Goal: Transaction & Acquisition: Book appointment/travel/reservation

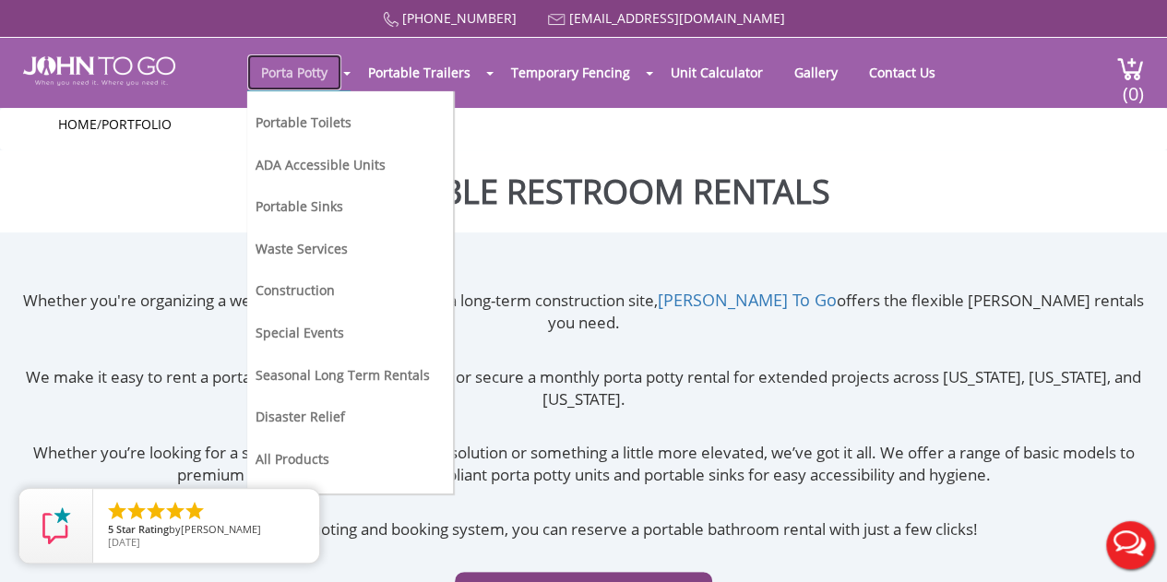
click at [300, 67] on link "Porta Potty" at bounding box center [294, 72] width 94 height 36
click at [304, 123] on link "Portable Toilets" at bounding box center [304, 122] width 96 height 18
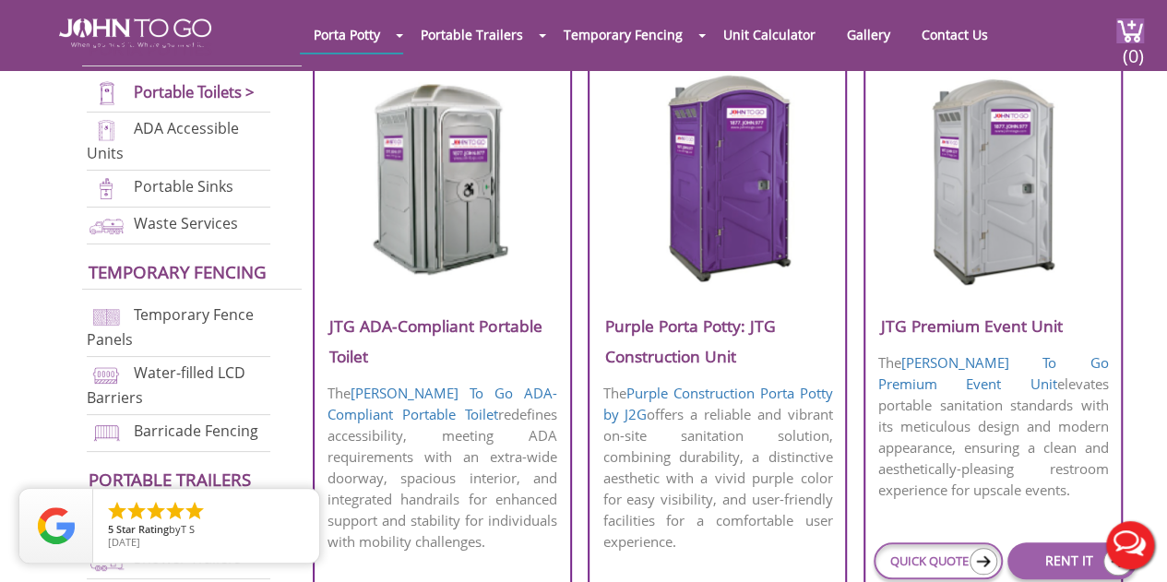
scroll to position [745, 0]
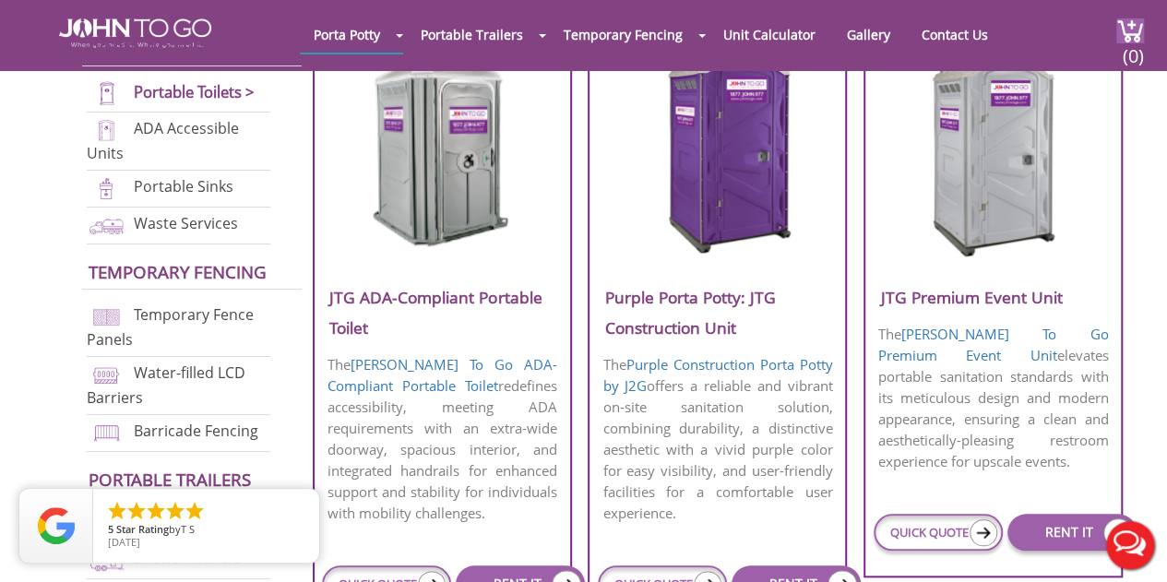
click at [779, 163] on img at bounding box center [717, 150] width 176 height 212
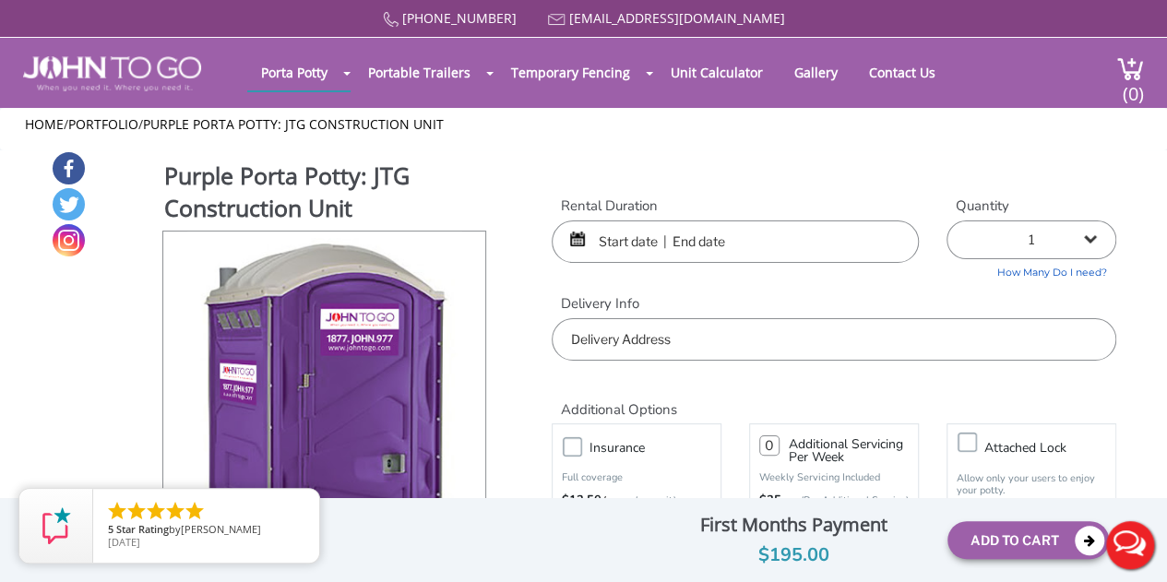
click at [706, 246] on input "text" at bounding box center [735, 242] width 367 height 42
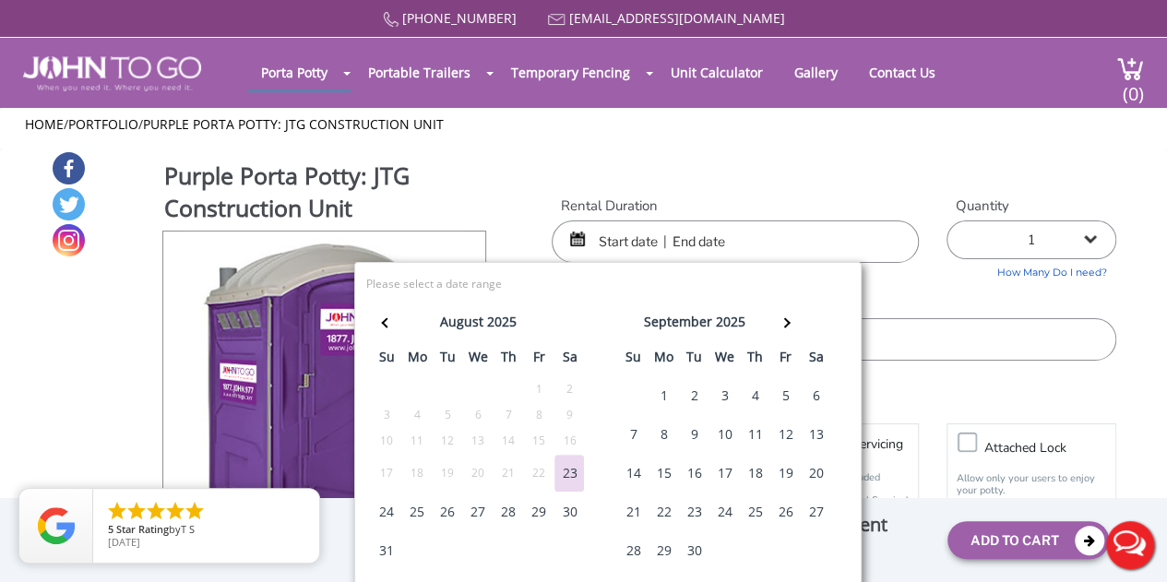
click at [692, 464] on div "16" at bounding box center [694, 473] width 30 height 37
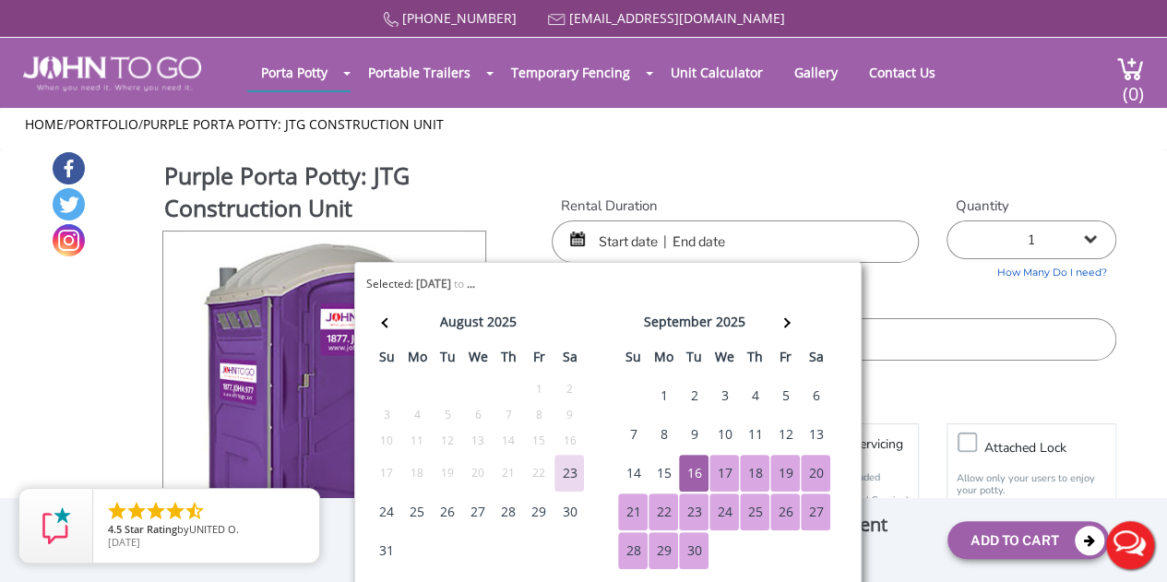
click at [817, 554] on td "4" at bounding box center [816, 550] width 30 height 39
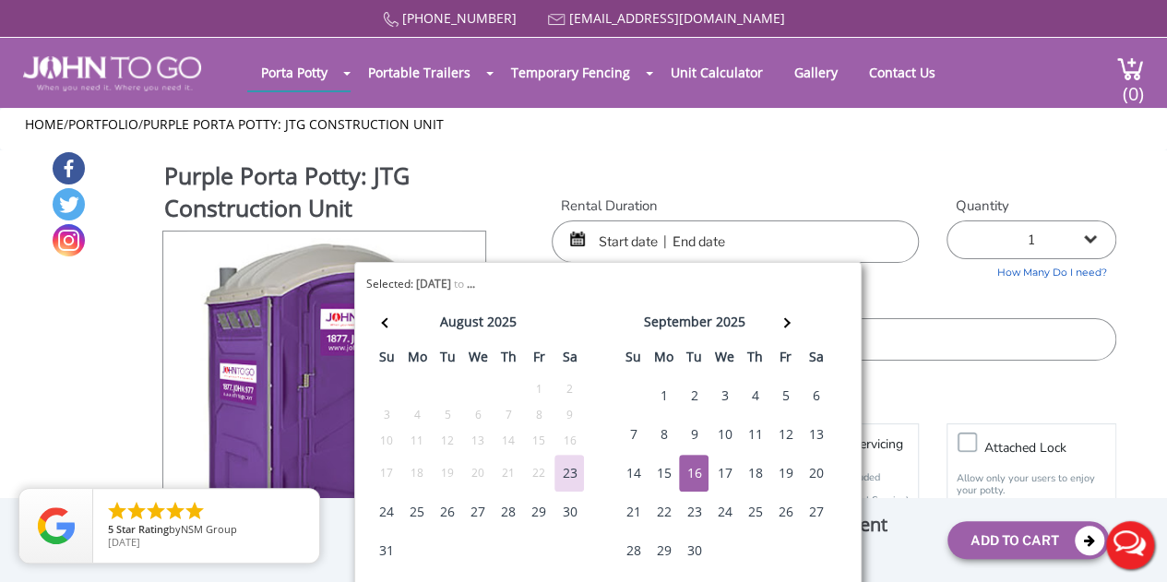
click at [694, 470] on div "16" at bounding box center [694, 473] width 30 height 37
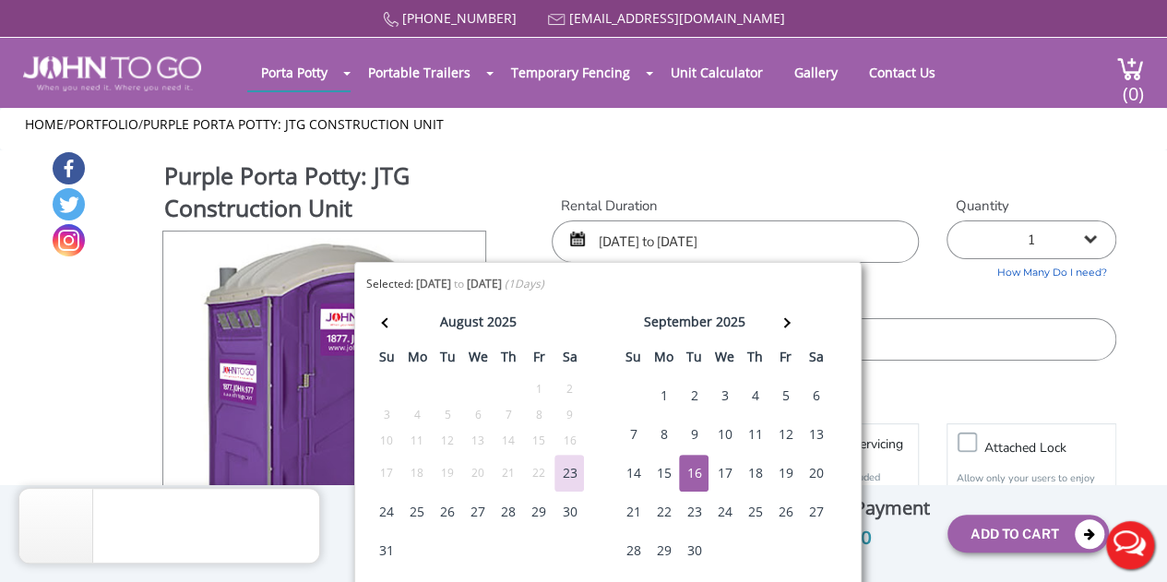
click at [705, 237] on input "09/16/2025 to 09/16/2025" at bounding box center [735, 242] width 367 height 42
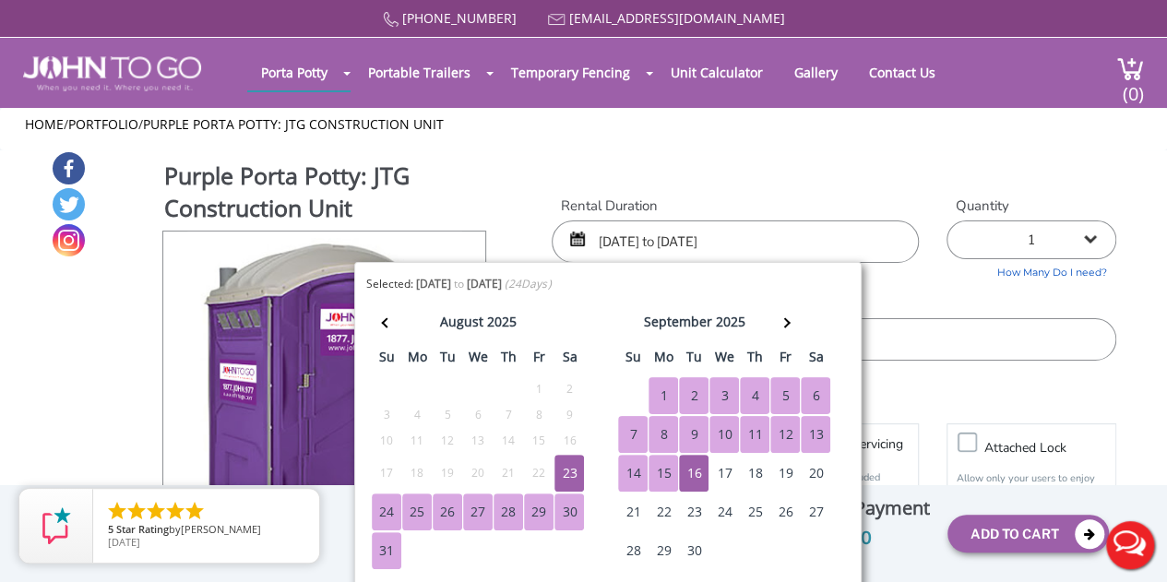
type input "08/23/2025 to 10/16/2025"
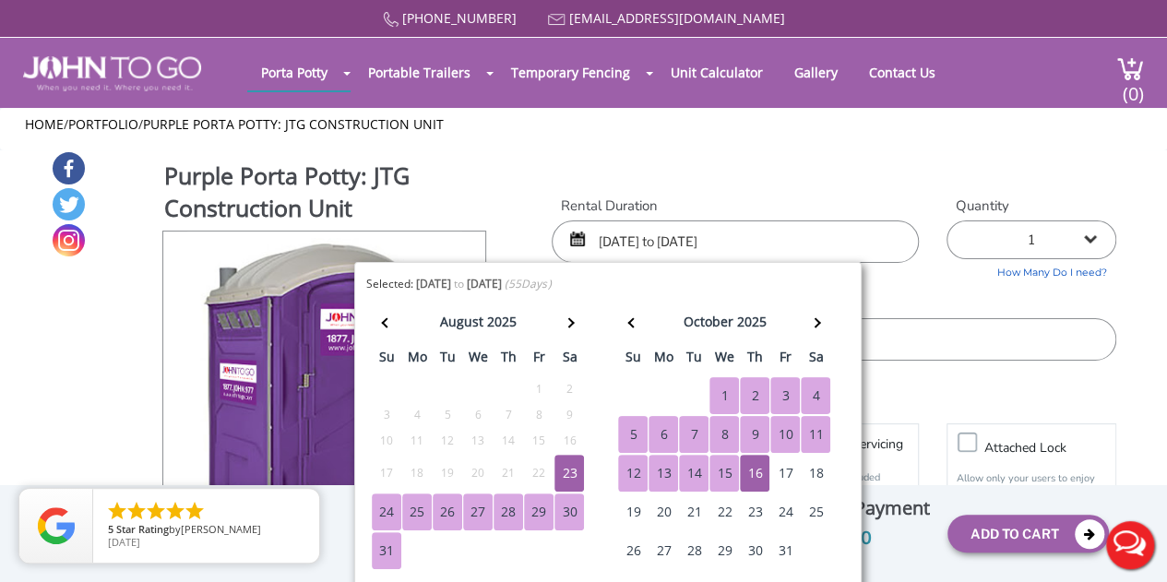
click at [1006, 240] on select "1 2 (5% discount) 3 (8% discount) 4 (10% discount) 5 (12% discount) 6 (12% disc…" at bounding box center [1032, 240] width 170 height 39
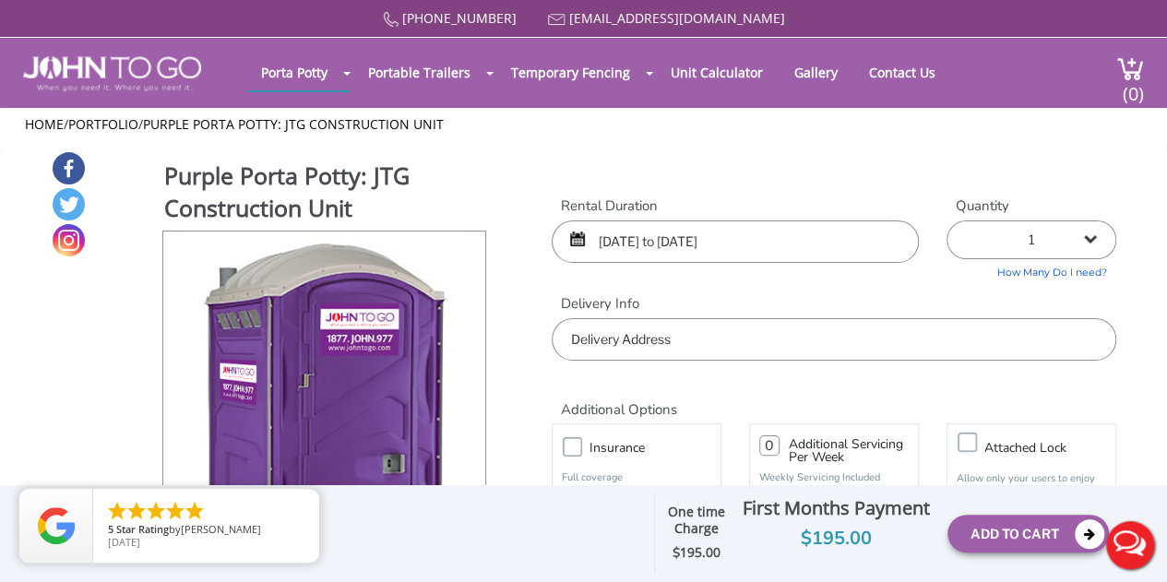
select select "9"
click at [947, 221] on select "1 2 (5% discount) 3 (8% discount) 4 (10% discount) 5 (12% discount) 6 (12% disc…" at bounding box center [1032, 240] width 170 height 39
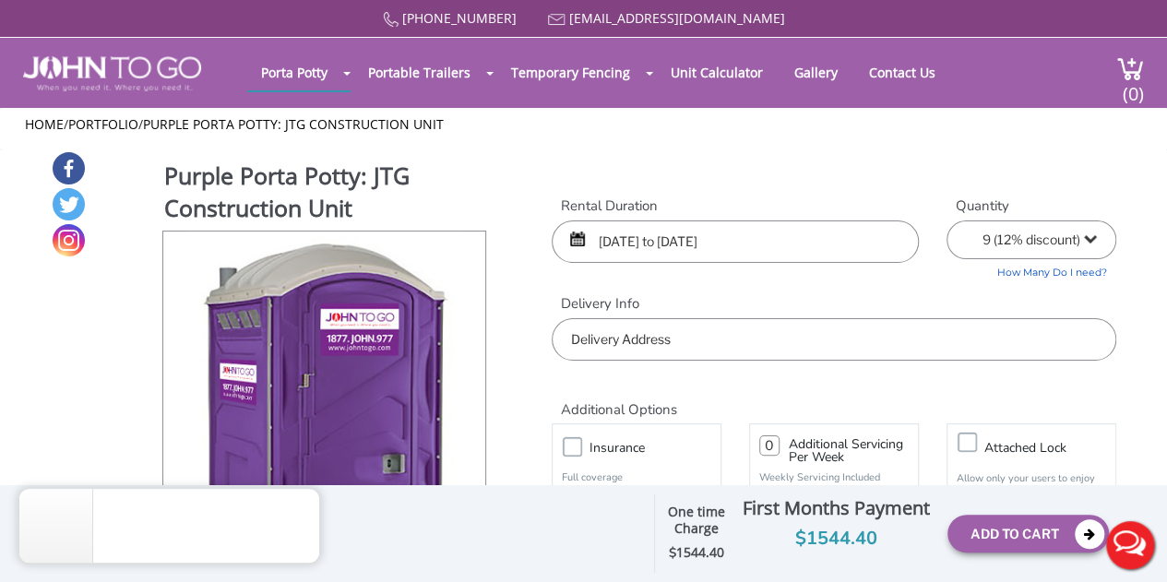
click at [653, 346] on input "text" at bounding box center [834, 339] width 565 height 42
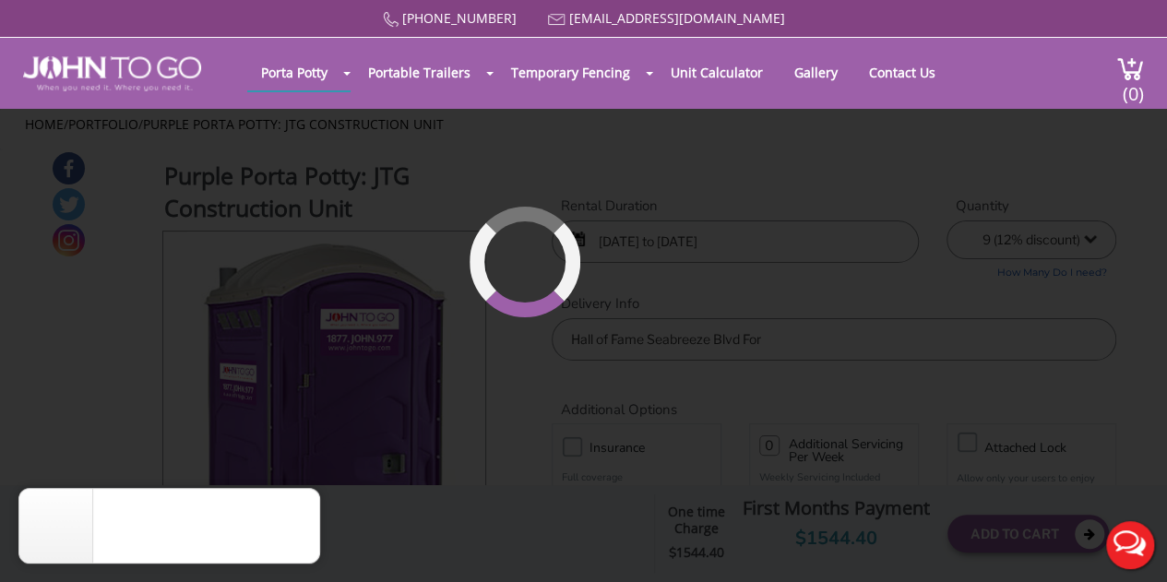
type input "Hall of Fame Drive, Central Beach, Fort Lauderdale, FL, USA"
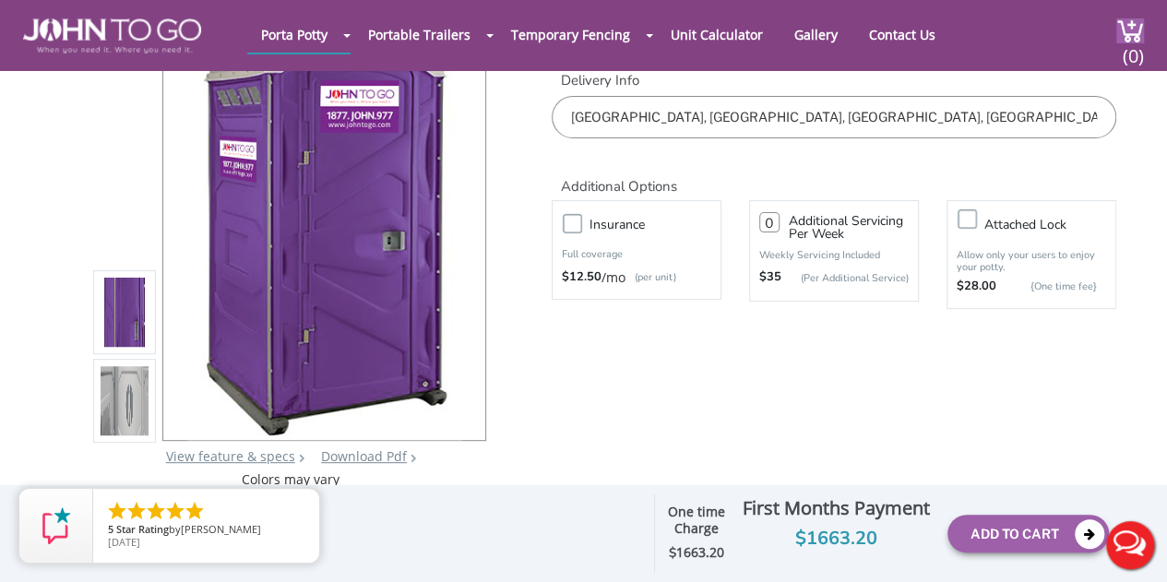
scroll to position [118, 0]
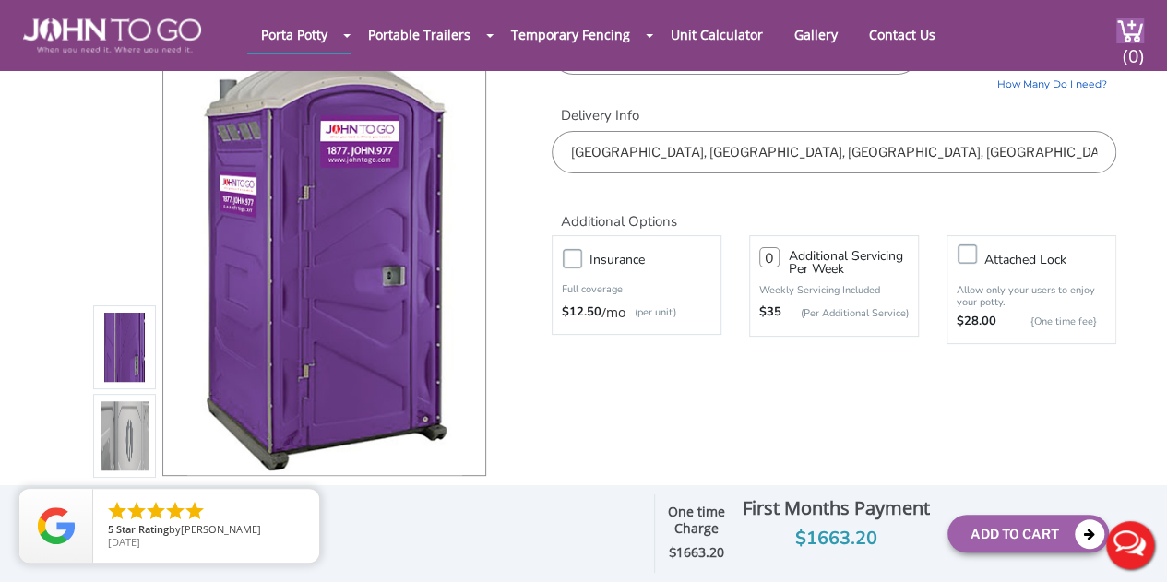
click at [767, 257] on input "number" at bounding box center [769, 257] width 20 height 20
type input "6"
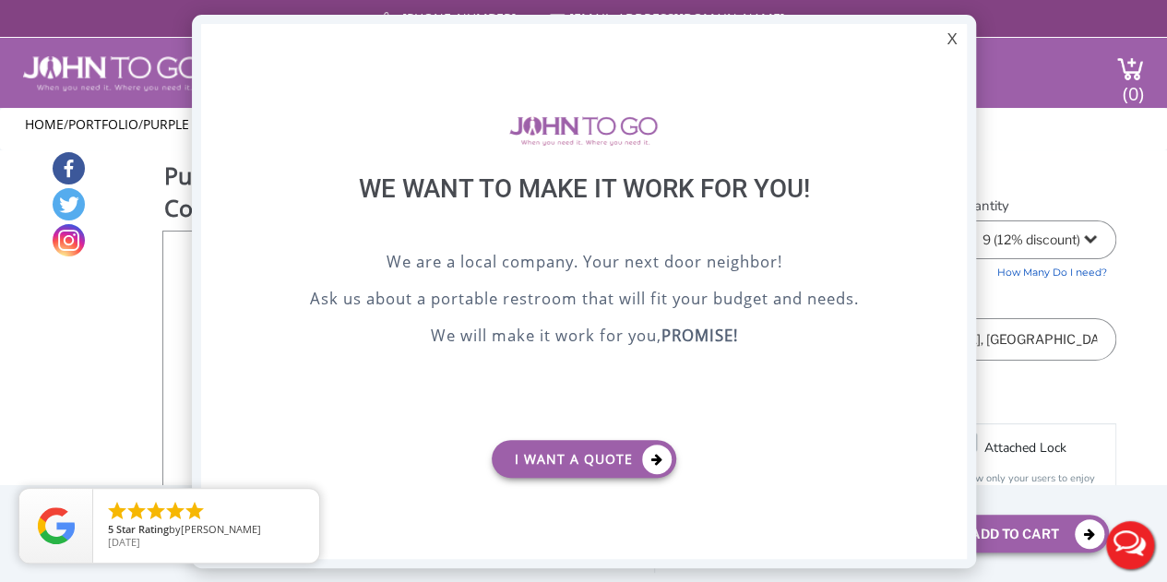
scroll to position [0, 0]
click at [948, 40] on div "X" at bounding box center [951, 39] width 29 height 31
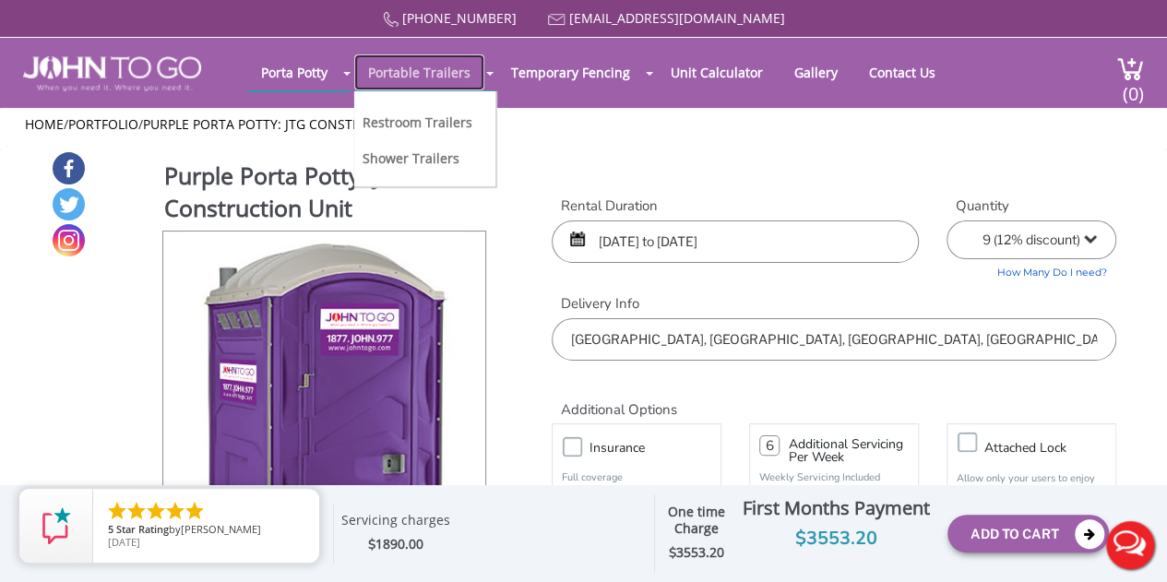
click at [417, 66] on link "Portable Trailers" at bounding box center [419, 72] width 130 height 36
